Goal: Check status: Check status

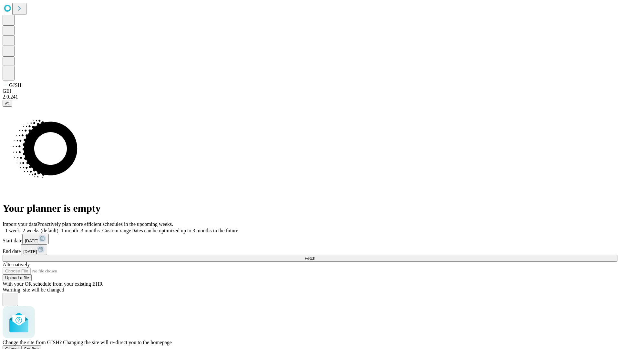
click at [39, 346] on span "Confirm" at bounding box center [31, 348] width 15 height 5
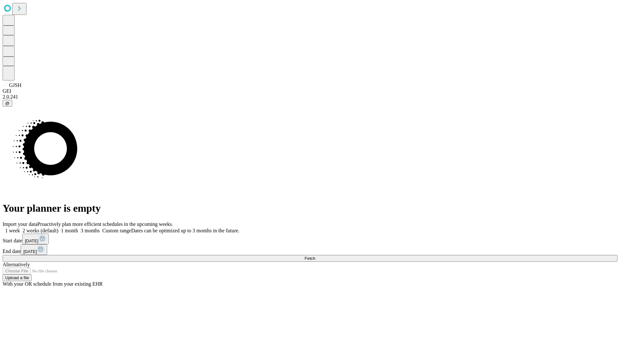
click at [58, 228] on label "2 weeks (default)" at bounding box center [39, 230] width 38 height 5
click at [315, 256] on span "Fetch" at bounding box center [310, 258] width 11 height 5
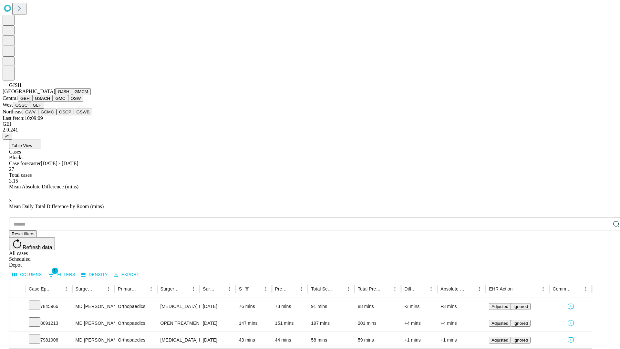
click at [72, 95] on button "GMCM" at bounding box center [81, 91] width 19 height 7
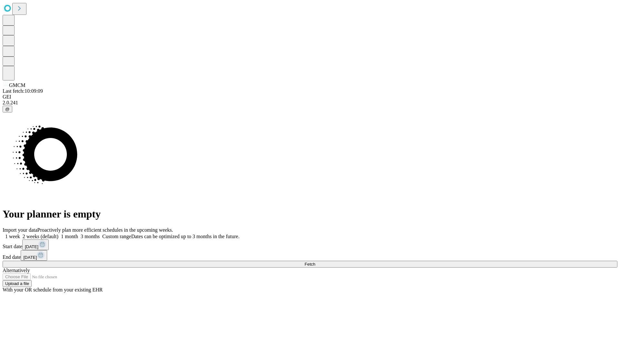
click at [58, 234] on label "2 weeks (default)" at bounding box center [39, 236] width 38 height 5
click at [315, 262] on span "Fetch" at bounding box center [310, 264] width 11 height 5
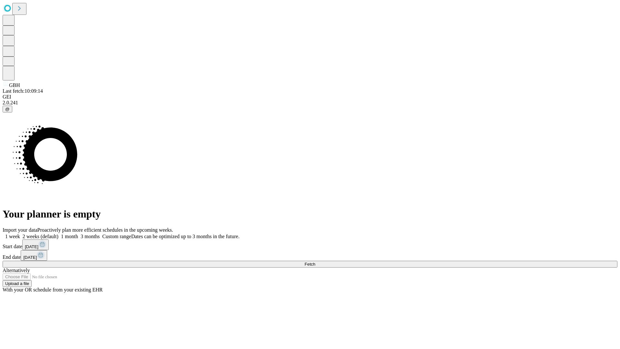
click at [58, 234] on label "2 weeks (default)" at bounding box center [39, 236] width 38 height 5
click at [315, 262] on span "Fetch" at bounding box center [310, 264] width 11 height 5
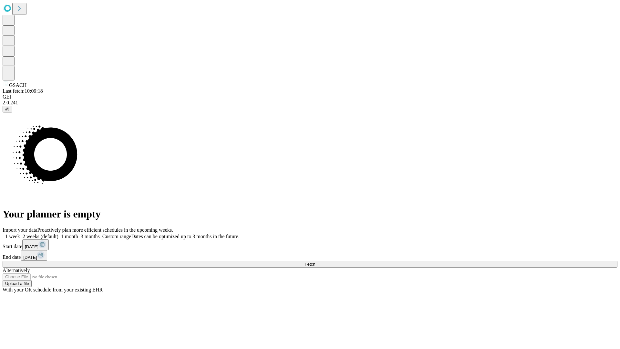
click at [58, 234] on label "2 weeks (default)" at bounding box center [39, 236] width 38 height 5
click at [315, 262] on span "Fetch" at bounding box center [310, 264] width 11 height 5
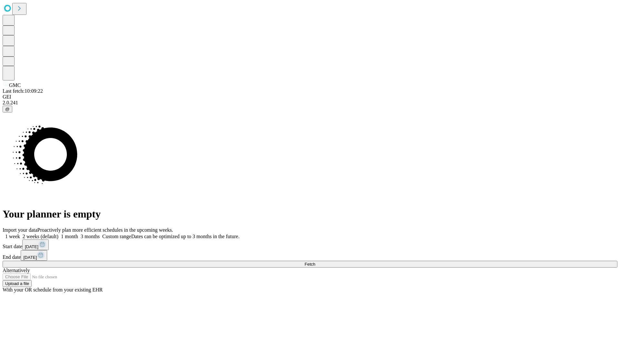
click at [58, 234] on label "2 weeks (default)" at bounding box center [39, 236] width 38 height 5
click at [315, 262] on span "Fetch" at bounding box center [310, 264] width 11 height 5
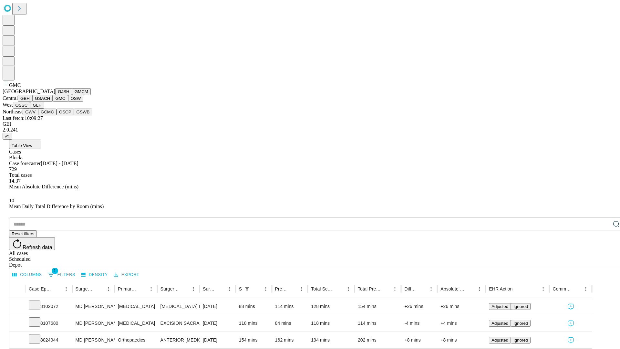
click at [68, 102] on button "OSW" at bounding box center [76, 98] width 16 height 7
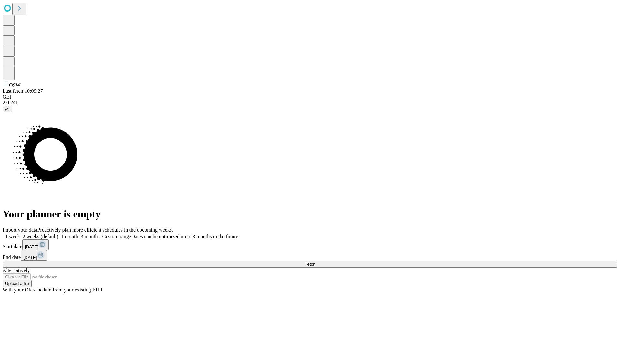
click at [58, 234] on label "2 weeks (default)" at bounding box center [39, 236] width 38 height 5
click at [315, 262] on span "Fetch" at bounding box center [310, 264] width 11 height 5
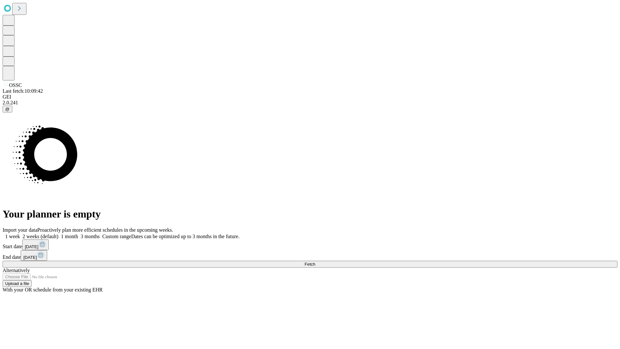
click at [58, 234] on label "2 weeks (default)" at bounding box center [39, 236] width 38 height 5
click at [315, 262] on span "Fetch" at bounding box center [310, 264] width 11 height 5
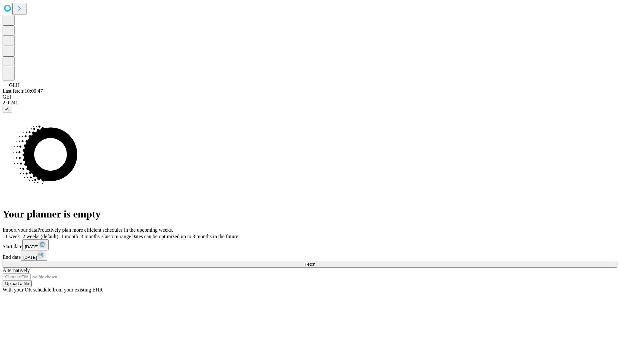
click at [58, 234] on label "2 weeks (default)" at bounding box center [39, 236] width 38 height 5
click at [315, 262] on span "Fetch" at bounding box center [310, 264] width 11 height 5
click at [58, 234] on label "2 weeks (default)" at bounding box center [39, 236] width 38 height 5
click at [315, 262] on span "Fetch" at bounding box center [310, 264] width 11 height 5
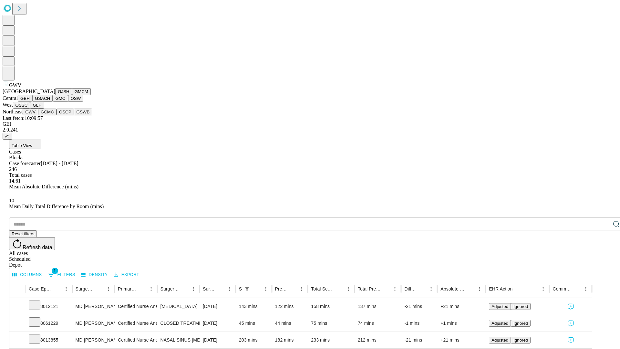
click at [50, 115] on button "GCMC" at bounding box center [47, 112] width 18 height 7
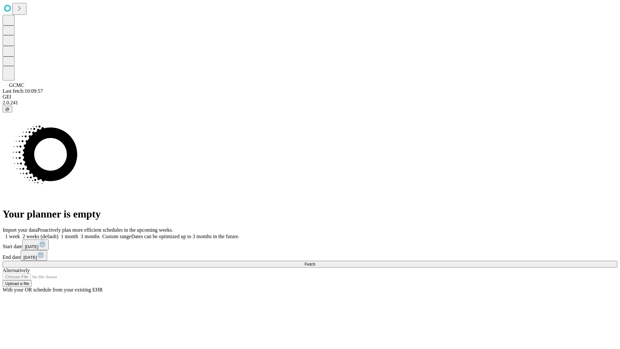
click at [58, 234] on label "2 weeks (default)" at bounding box center [39, 236] width 38 height 5
click at [315, 262] on span "Fetch" at bounding box center [310, 264] width 11 height 5
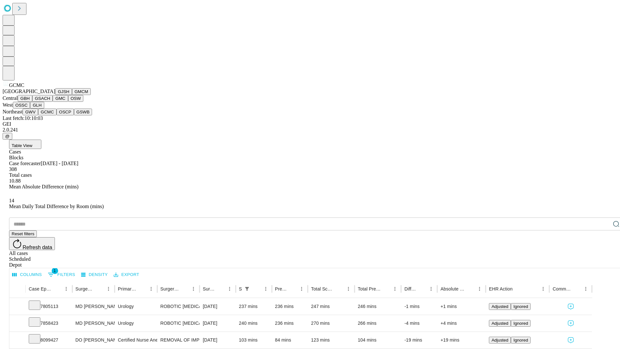
click at [57, 115] on button "OSCP" at bounding box center [65, 112] width 17 height 7
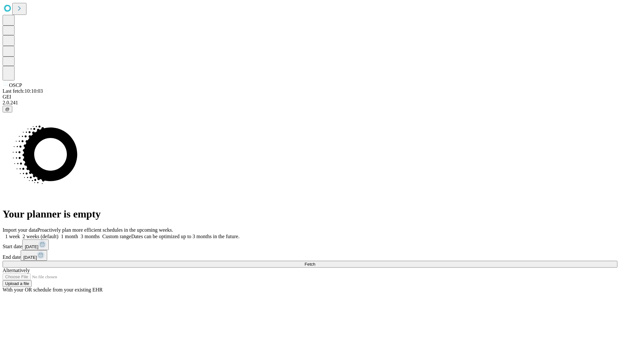
click at [315, 262] on span "Fetch" at bounding box center [310, 264] width 11 height 5
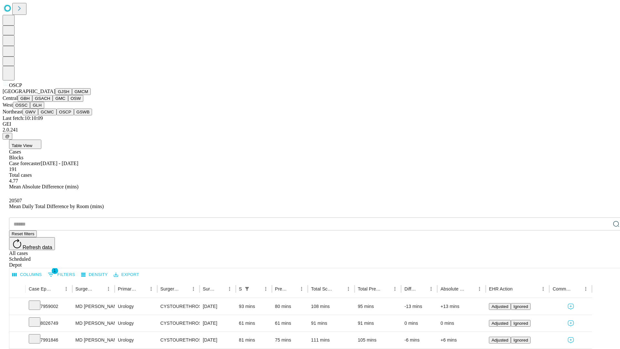
click at [74, 115] on button "GSWB" at bounding box center [83, 112] width 18 height 7
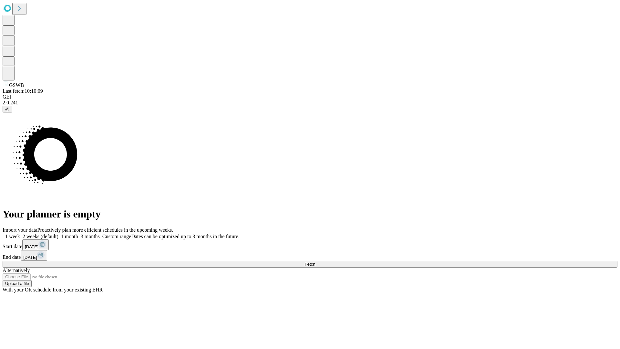
click at [58, 234] on label "2 weeks (default)" at bounding box center [39, 236] width 38 height 5
click at [315, 262] on span "Fetch" at bounding box center [310, 264] width 11 height 5
